Goal: Browse casually: Explore the website without a specific task or goal

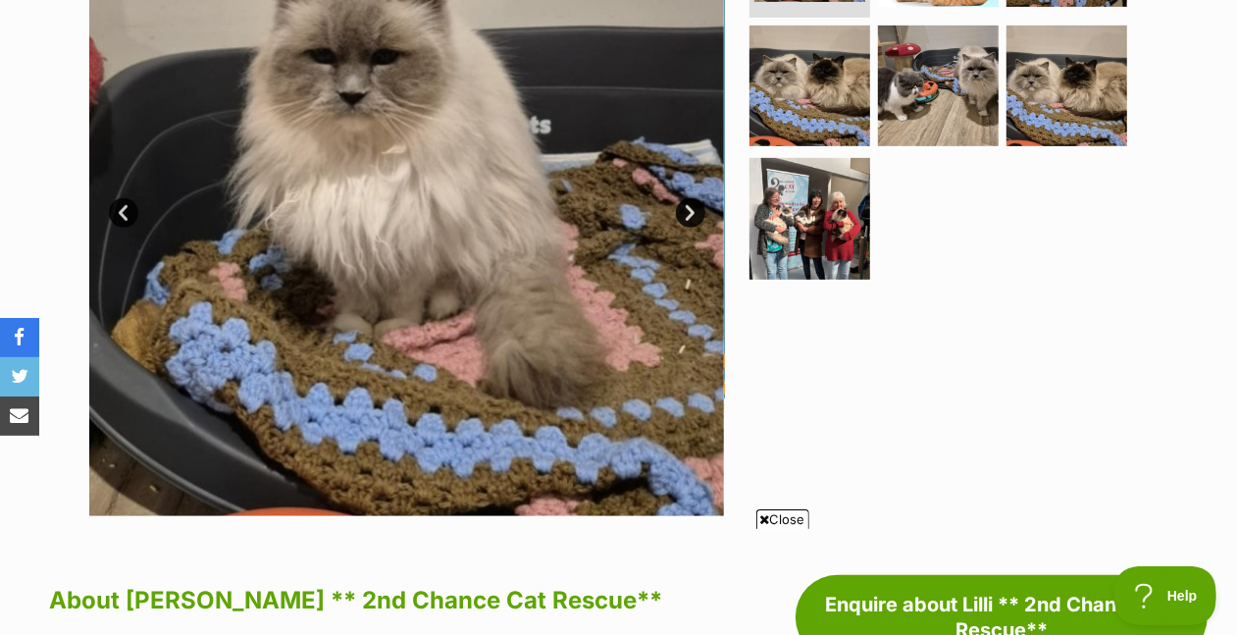
scroll to position [584, 0]
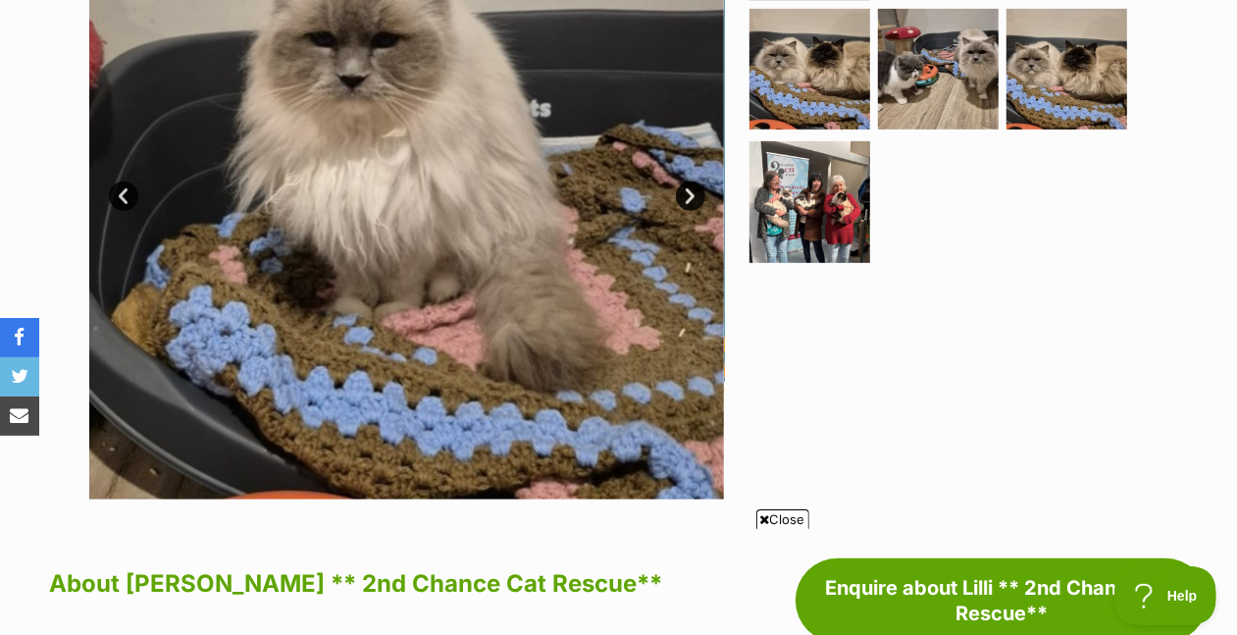
click at [686, 211] on link "Next" at bounding box center [690, 196] width 29 height 29
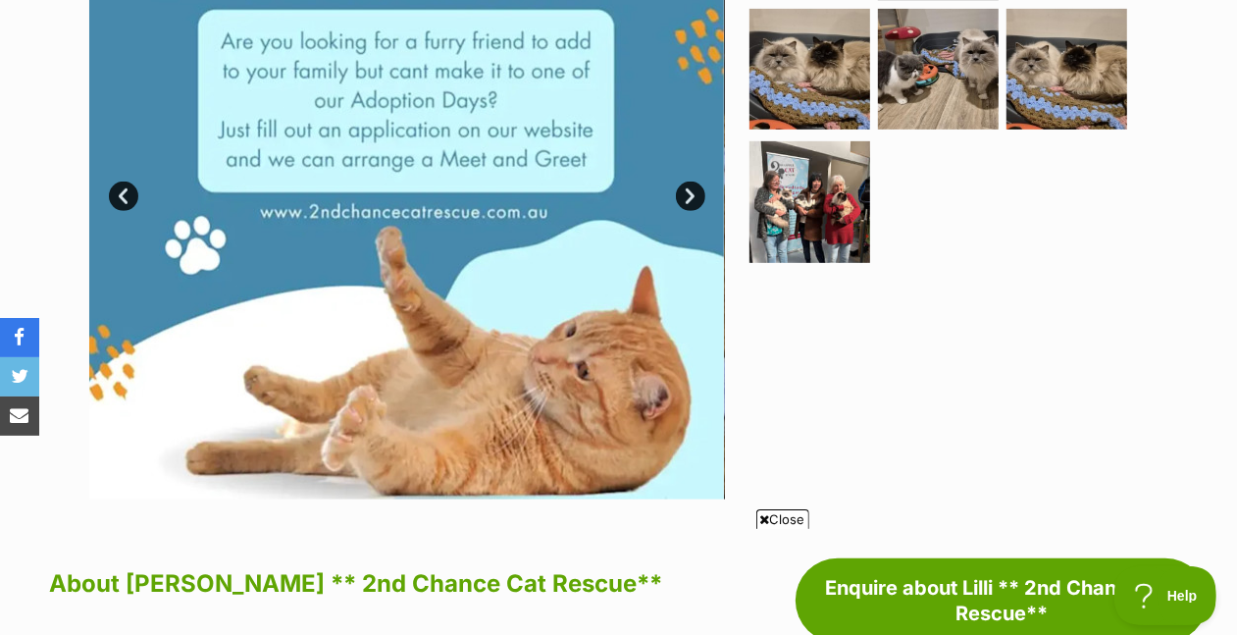
click at [687, 211] on link "Next" at bounding box center [690, 196] width 29 height 29
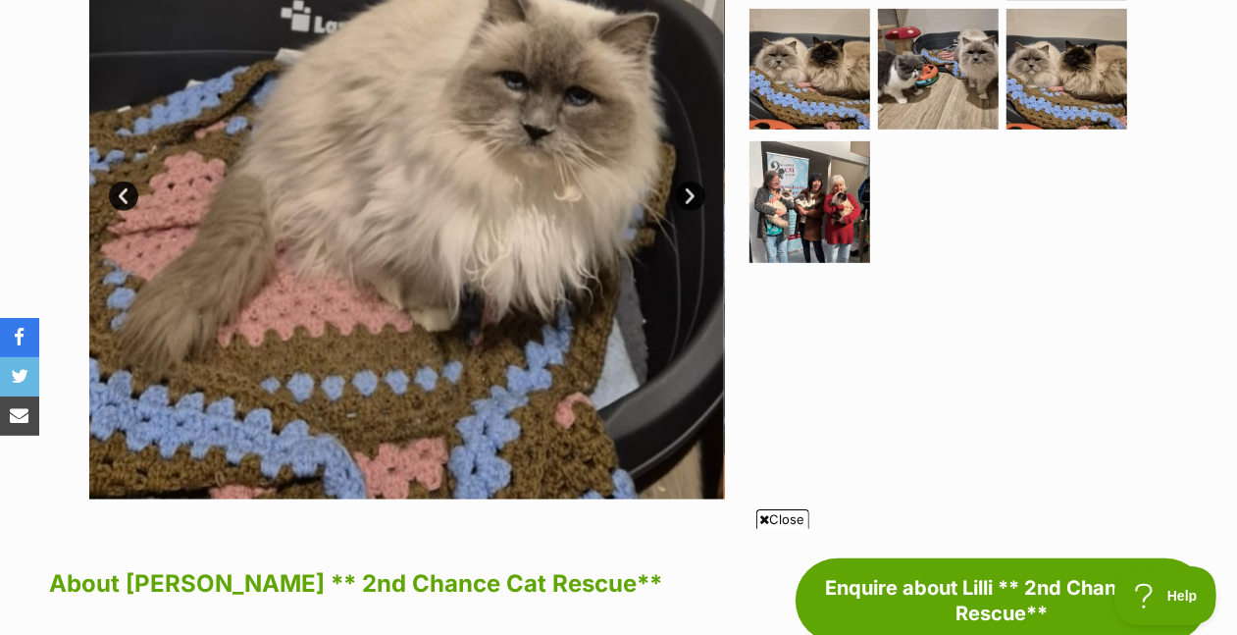
click at [687, 211] on link "Next" at bounding box center [690, 196] width 29 height 29
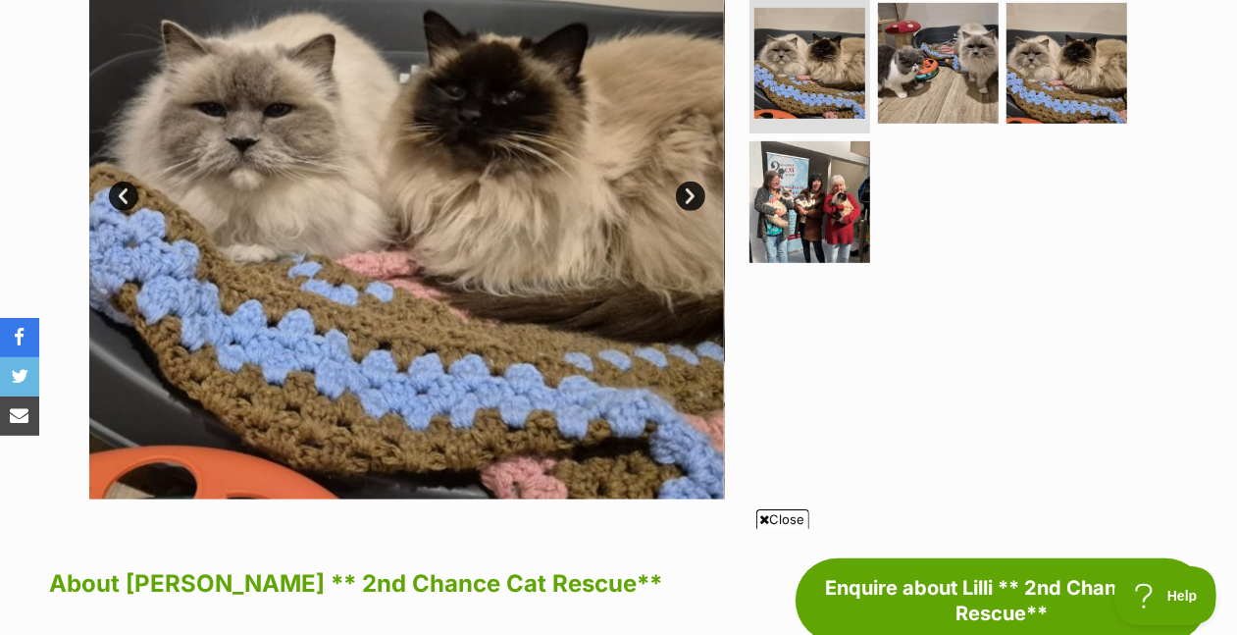
click at [687, 211] on link "Next" at bounding box center [690, 196] width 29 height 29
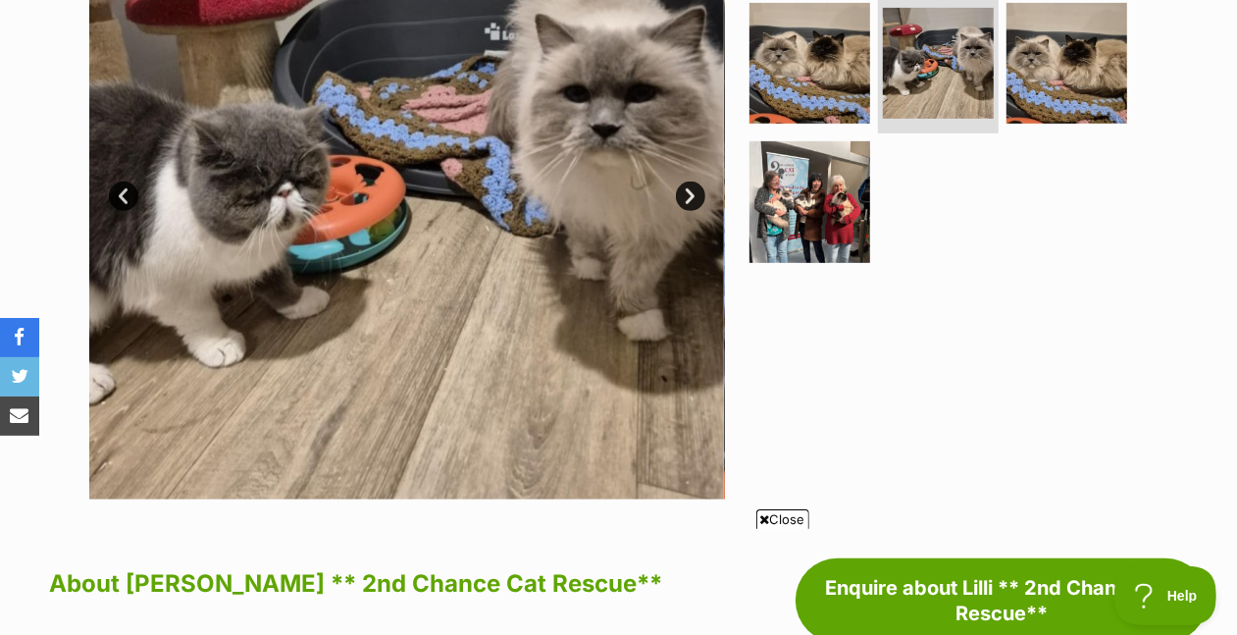
click at [687, 211] on link "Next" at bounding box center [690, 196] width 29 height 29
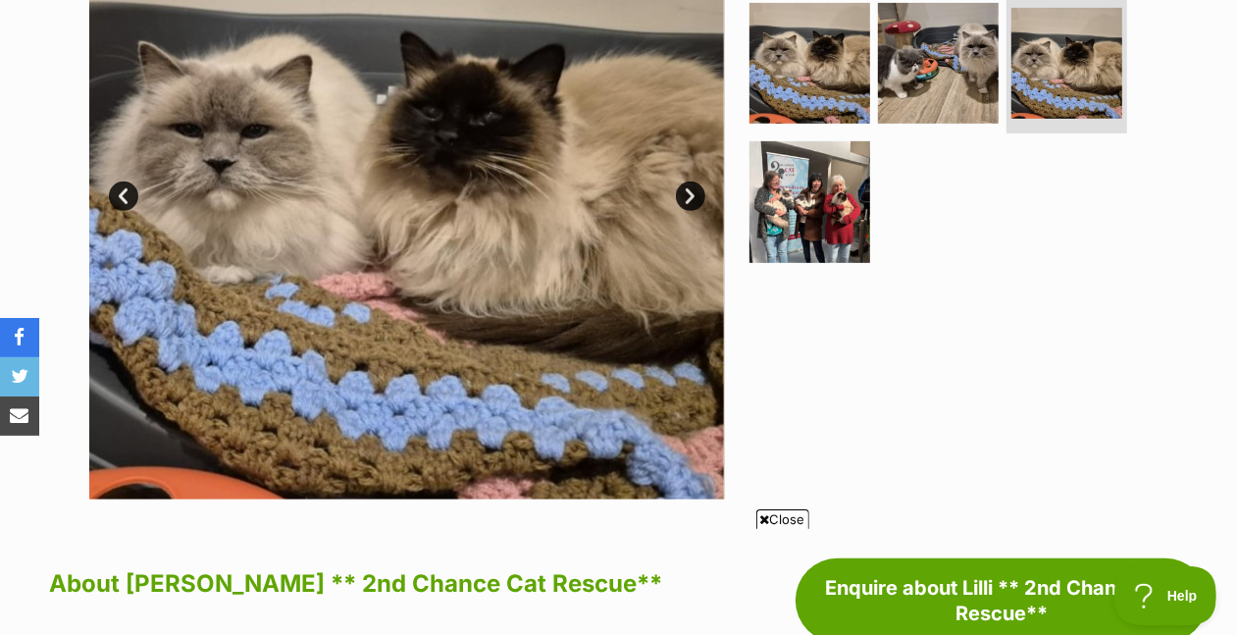
click at [687, 211] on link "Next" at bounding box center [690, 196] width 29 height 29
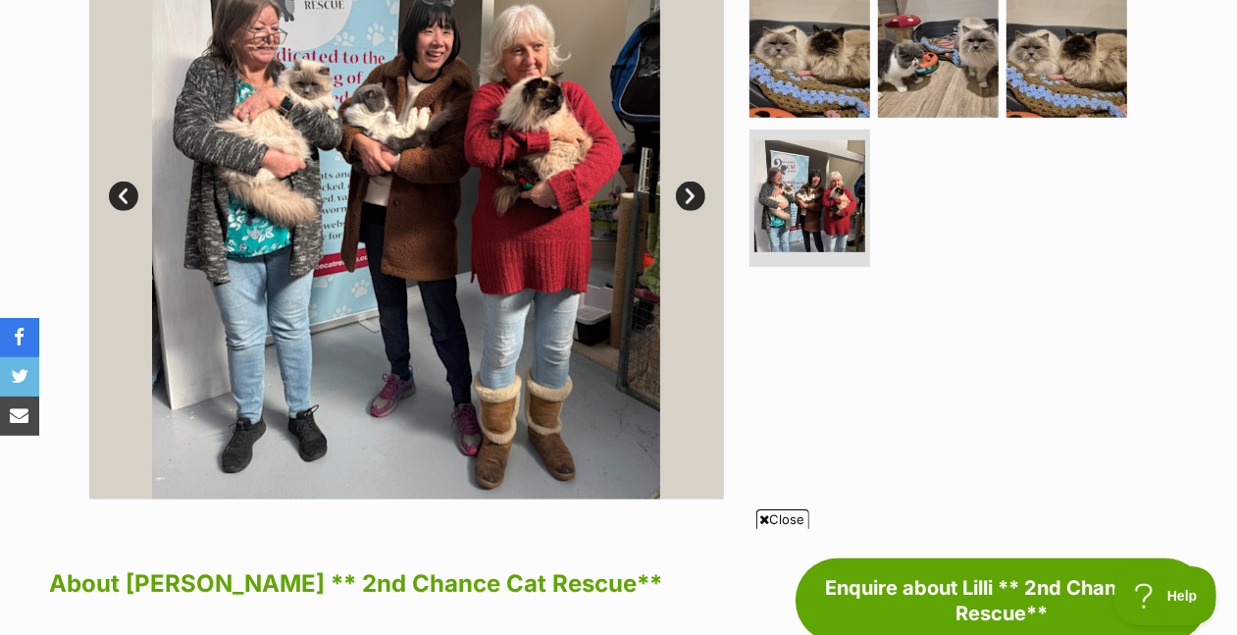
click at [687, 211] on link "Next" at bounding box center [690, 196] width 29 height 29
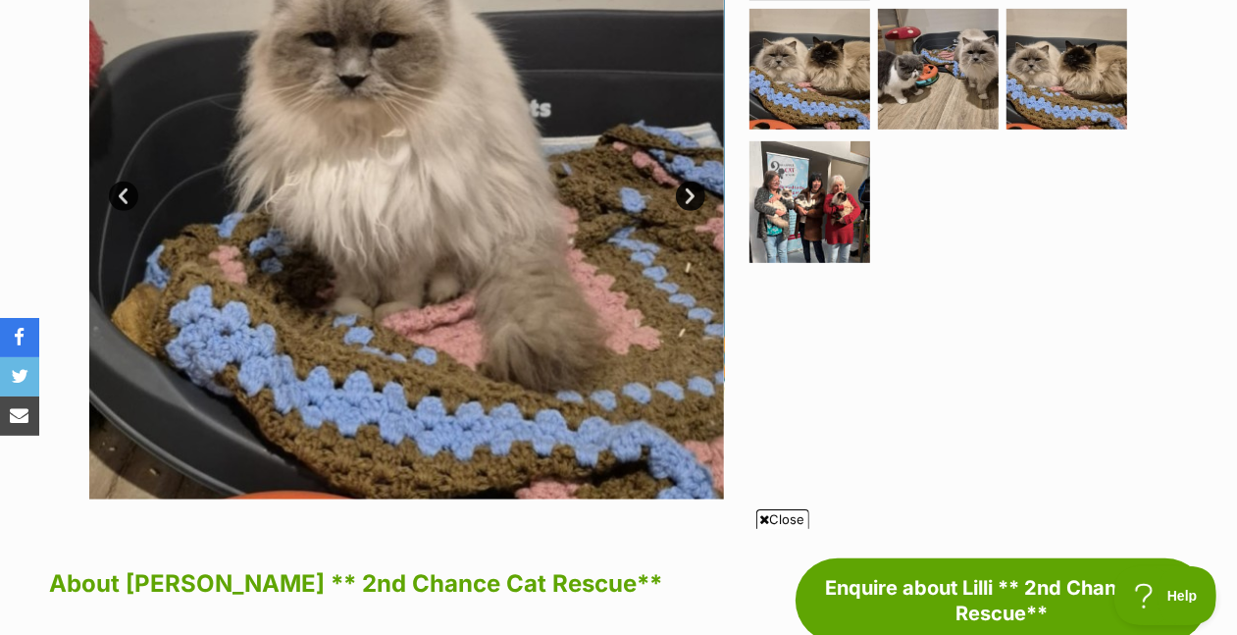
scroll to position [0, 0]
